Goal: Information Seeking & Learning: Learn about a topic

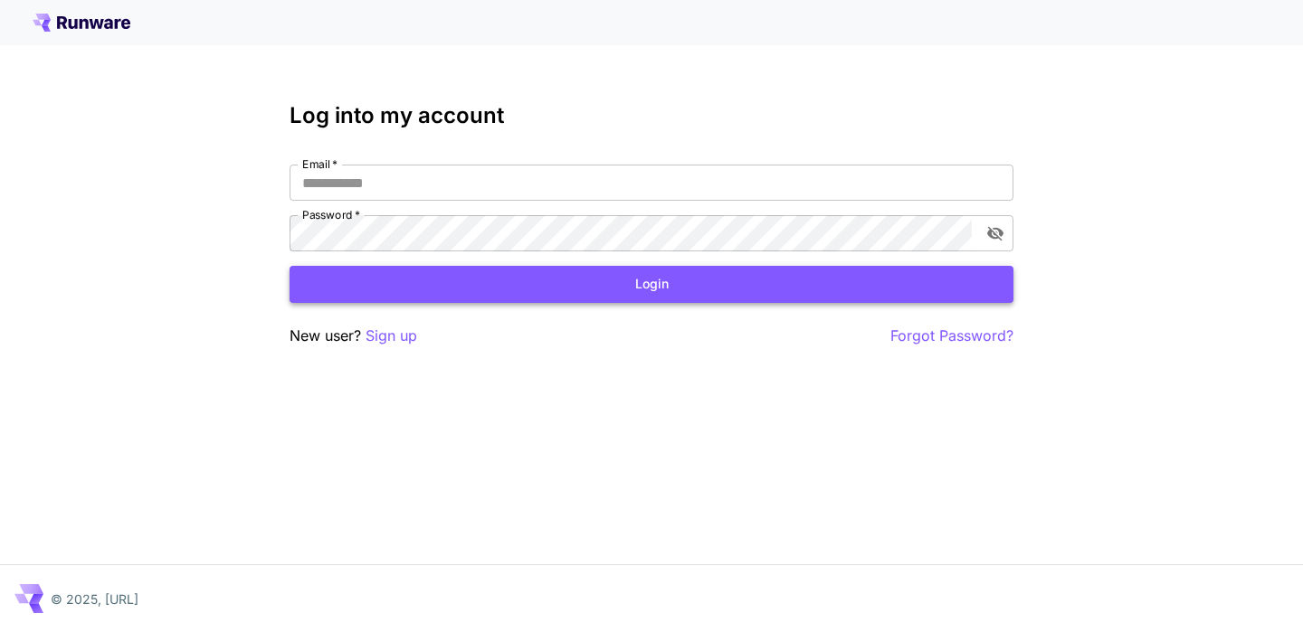
type input "**********"
click at [708, 291] on button "Login" at bounding box center [652, 284] width 724 height 37
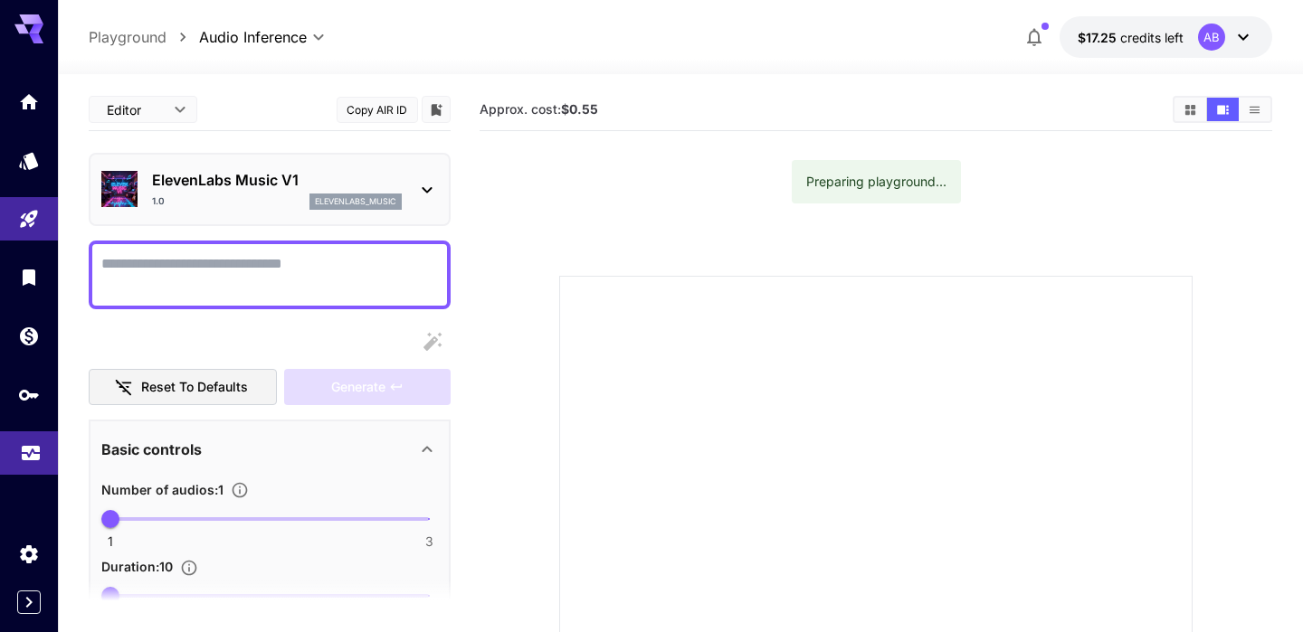
click at [32, 455] on icon "Usage" at bounding box center [31, 450] width 18 height 9
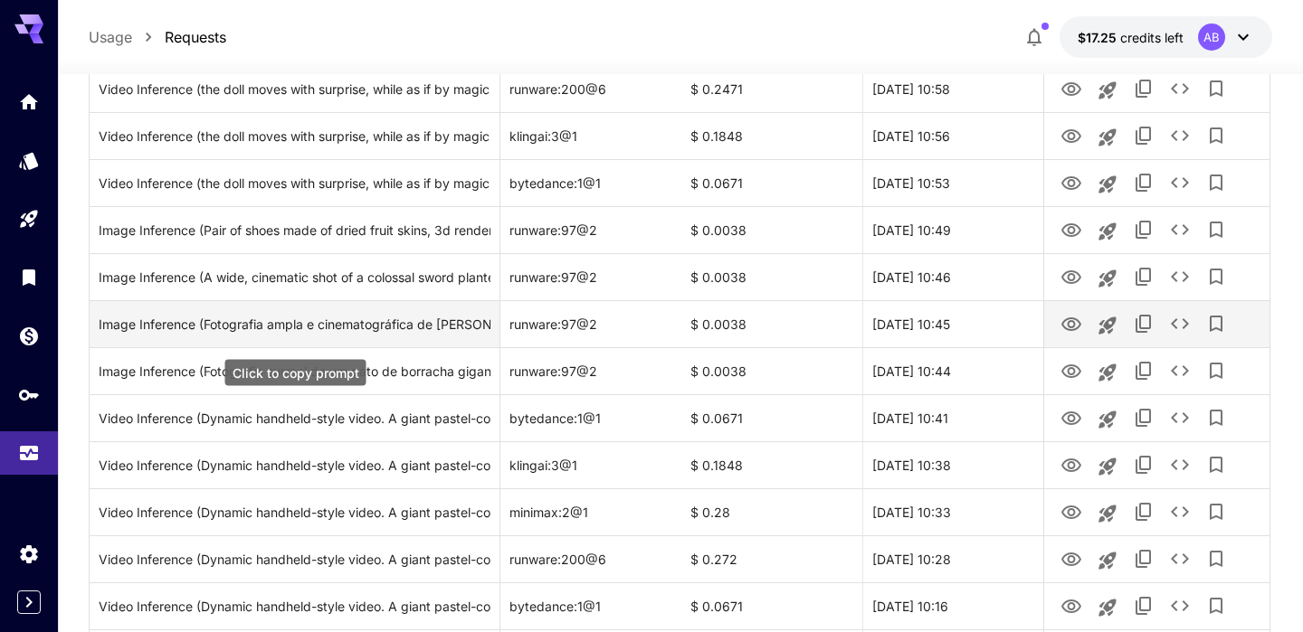
scroll to position [767, 0]
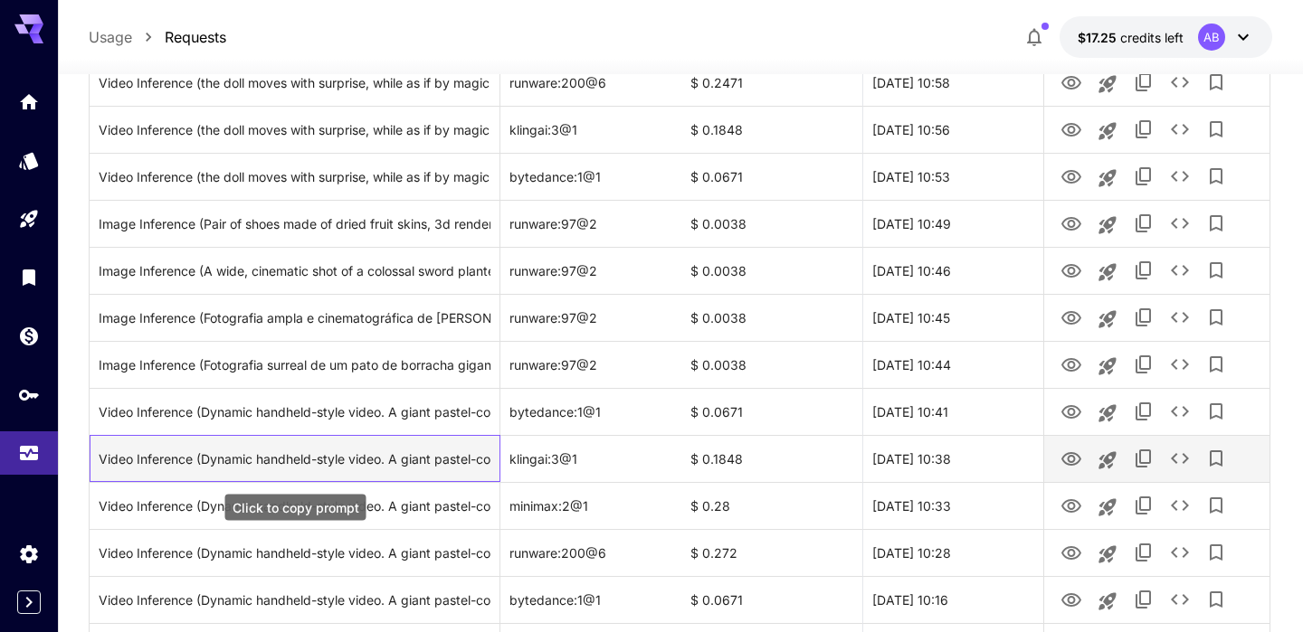
click at [383, 458] on div "Video Inference (Dynamic handheld-style video. A giant pastel-colored ice cream…" at bounding box center [295, 459] width 392 height 46
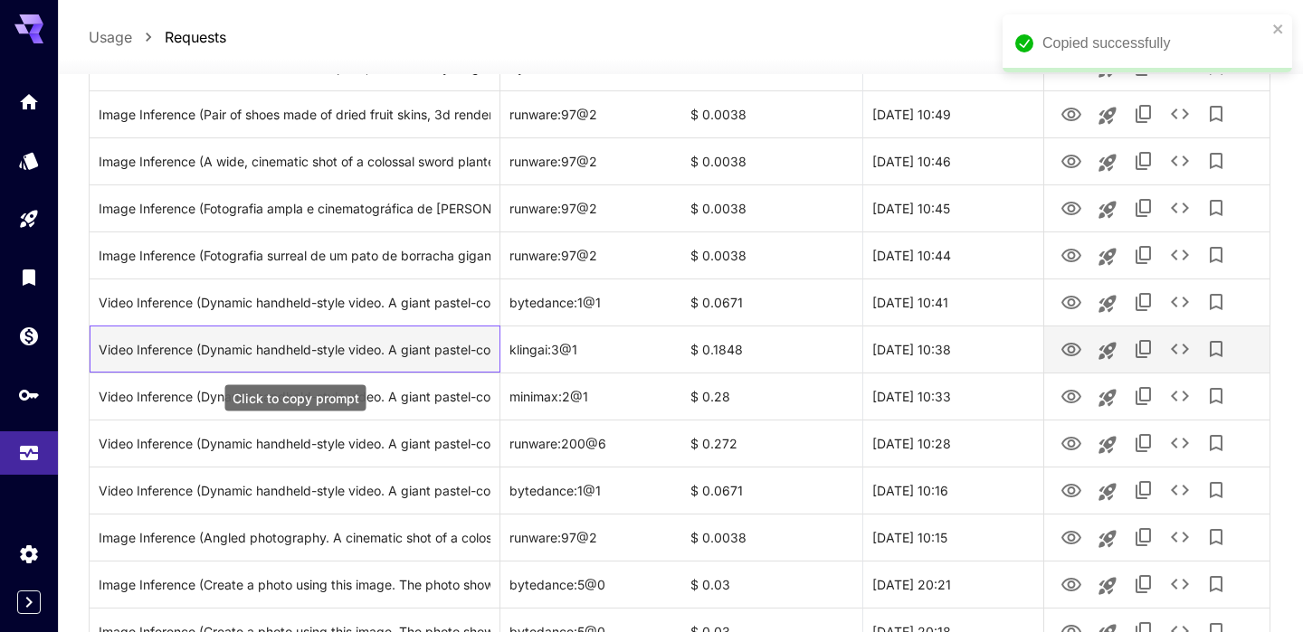
scroll to position [878, 0]
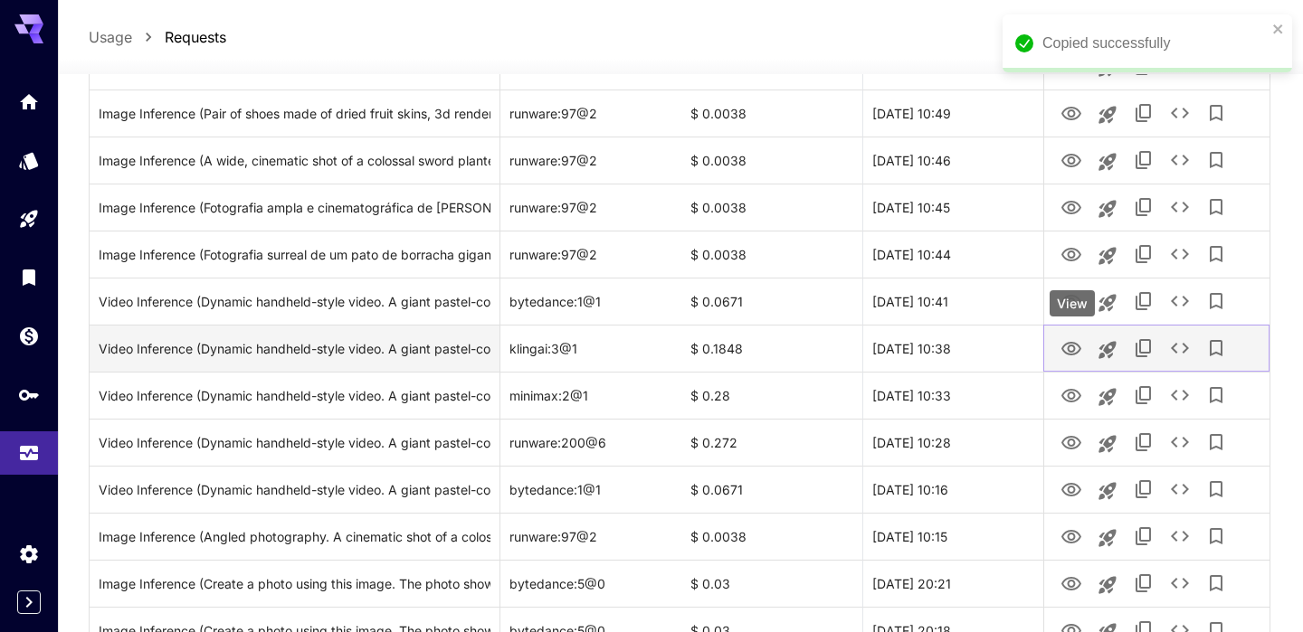
click at [1078, 345] on icon "View" at bounding box center [1071, 349] width 20 height 14
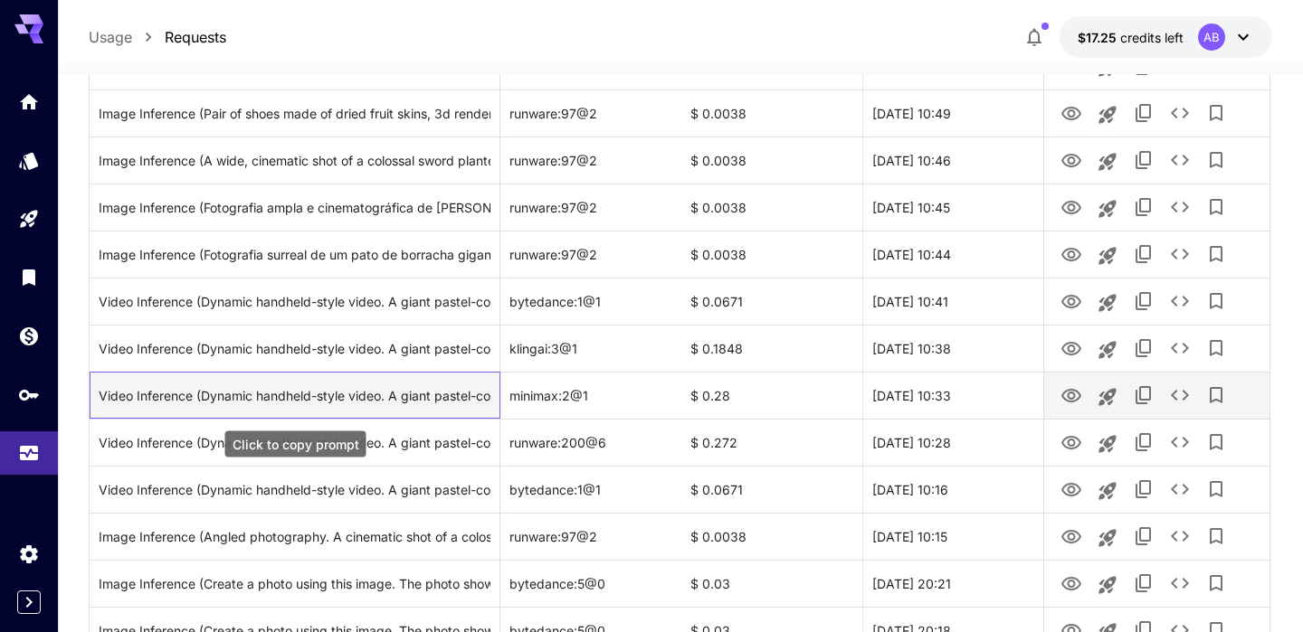
click at [350, 396] on div "Video Inference (Dynamic handheld-style video. A giant pastel-colored ice cream…" at bounding box center [295, 396] width 392 height 46
